Goal: Navigation & Orientation: Go to known website

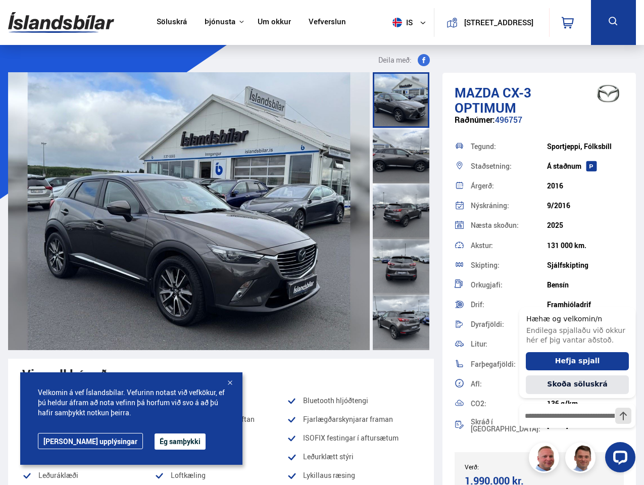
click at [61, 22] on img at bounding box center [61, 22] width 106 height 33
click at [399, 22] on span "is" at bounding box center [400, 23] width 25 height 10
click at [570, 22] on icon at bounding box center [568, 23] width 12 height 12
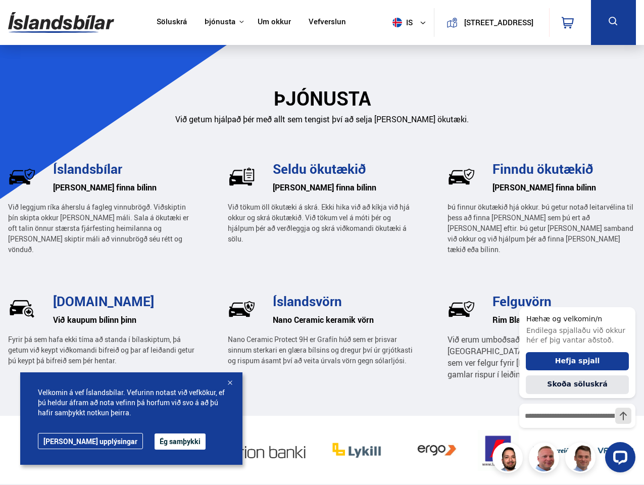
click at [613, 22] on icon at bounding box center [613, 21] width 13 height 13
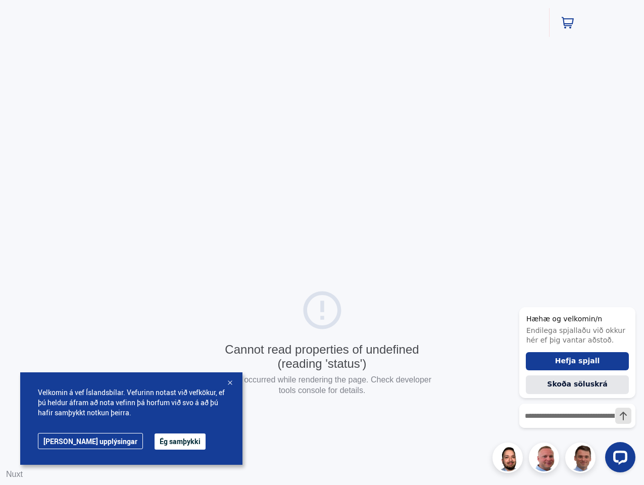
click at [404, 60] on div "Cannot read properties of undefined (reading 'status') An error occurred while …" at bounding box center [322, 344] width 644 height 688
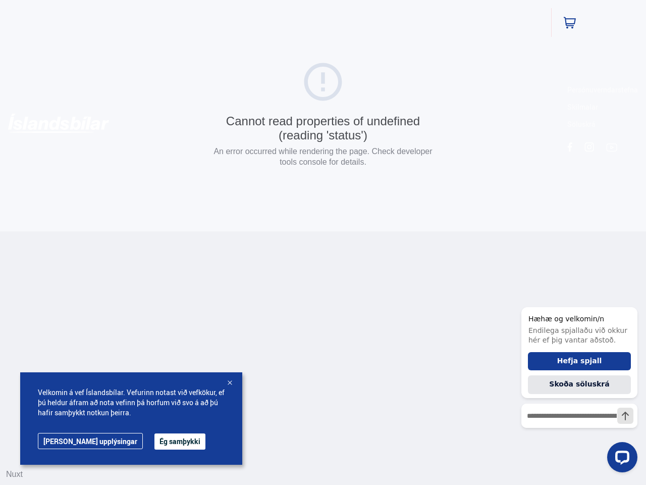
click at [357, 211] on div "Cannot read properties of undefined (reading 'status') An error occurred while …" at bounding box center [323, 115] width 646 height 231
click at [155, 441] on button "Ég samþykki" at bounding box center [180, 441] width 51 height 16
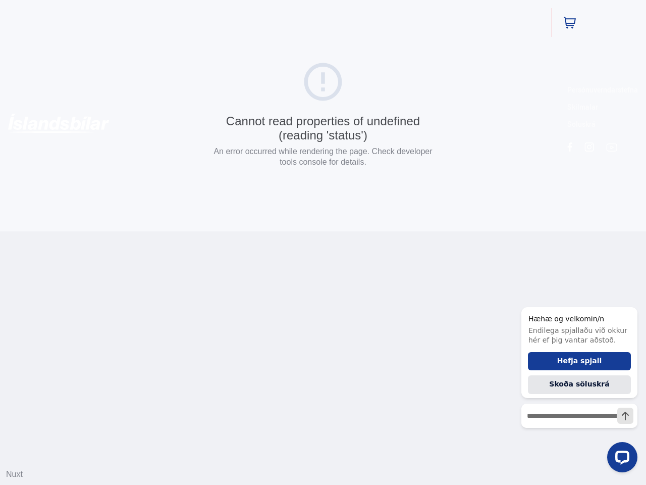
click at [230, 231] on html "Söluskrá Þjónusta Íslandsbílar [DOMAIN_NAME] Íslandsvörn Leiðbeiningar Um okkur…" at bounding box center [323, 115] width 646 height 231
